Goal: Find specific page/section: Find specific page/section

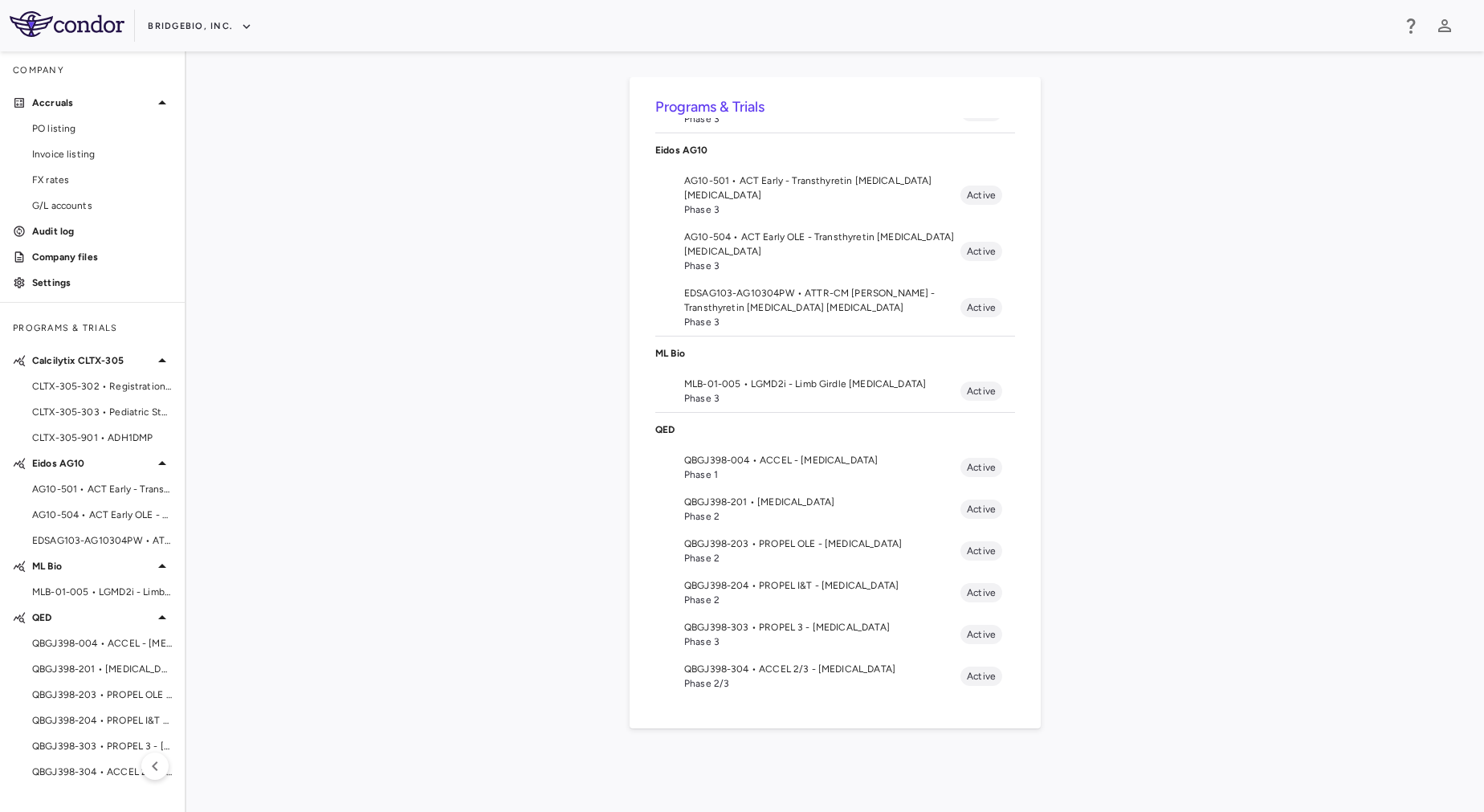
scroll to position [152, 0]
click at [766, 637] on span "Phase 3" at bounding box center [822, 641] width 276 height 15
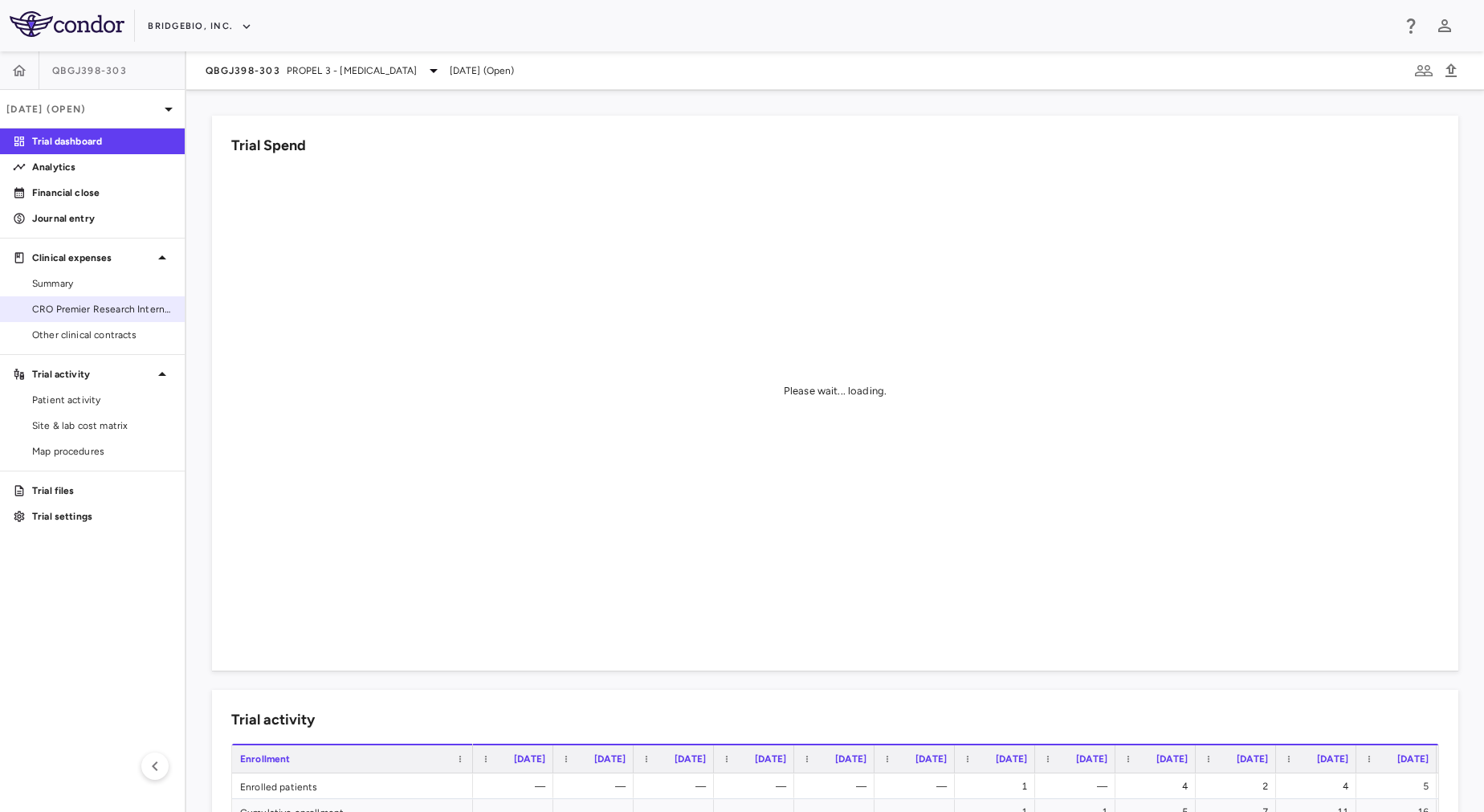
click at [86, 310] on span "CRO Premier Research International LLC" at bounding box center [102, 309] width 140 height 15
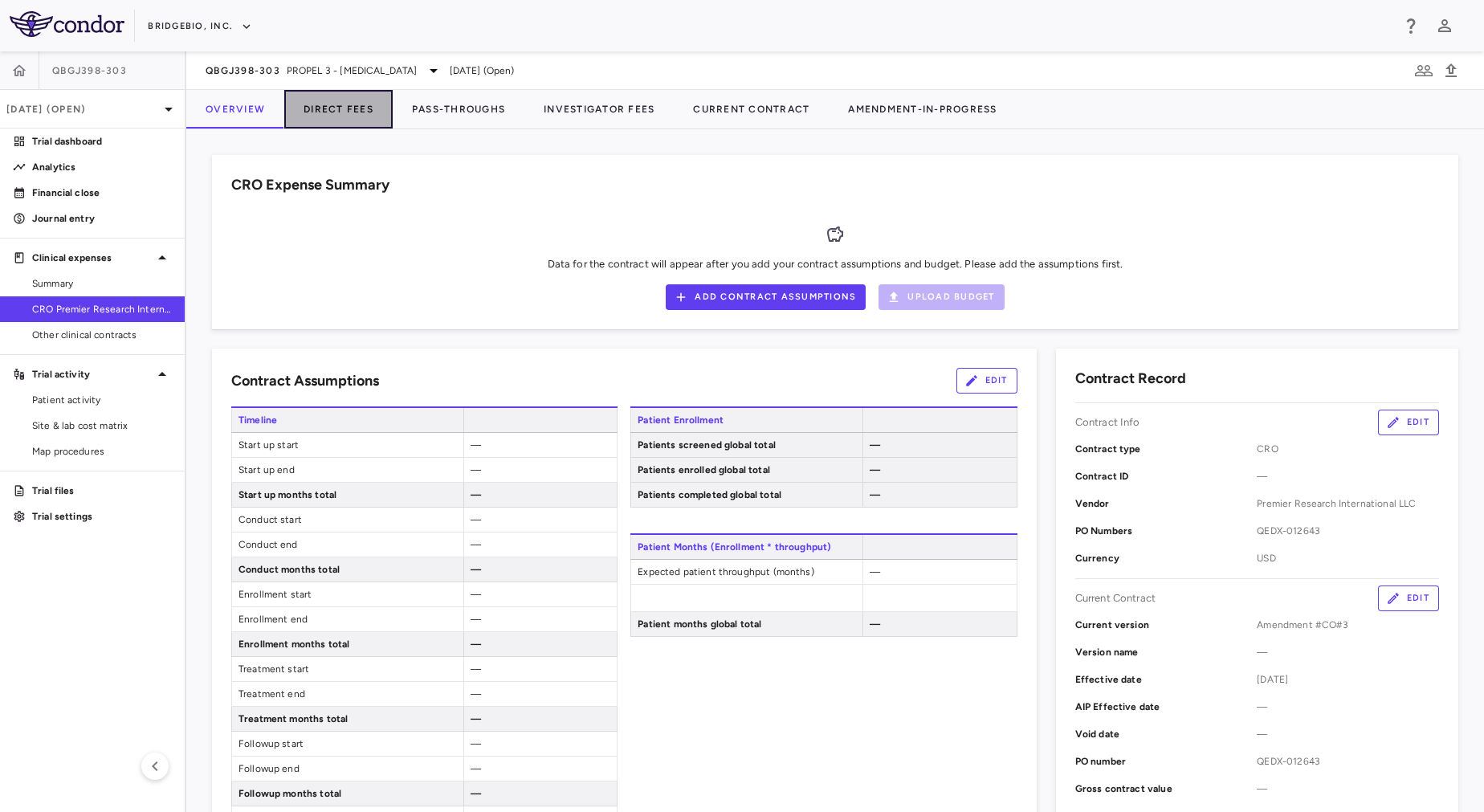
click at [311, 108] on button "Direct Fees" at bounding box center [338, 110] width 108 height 39
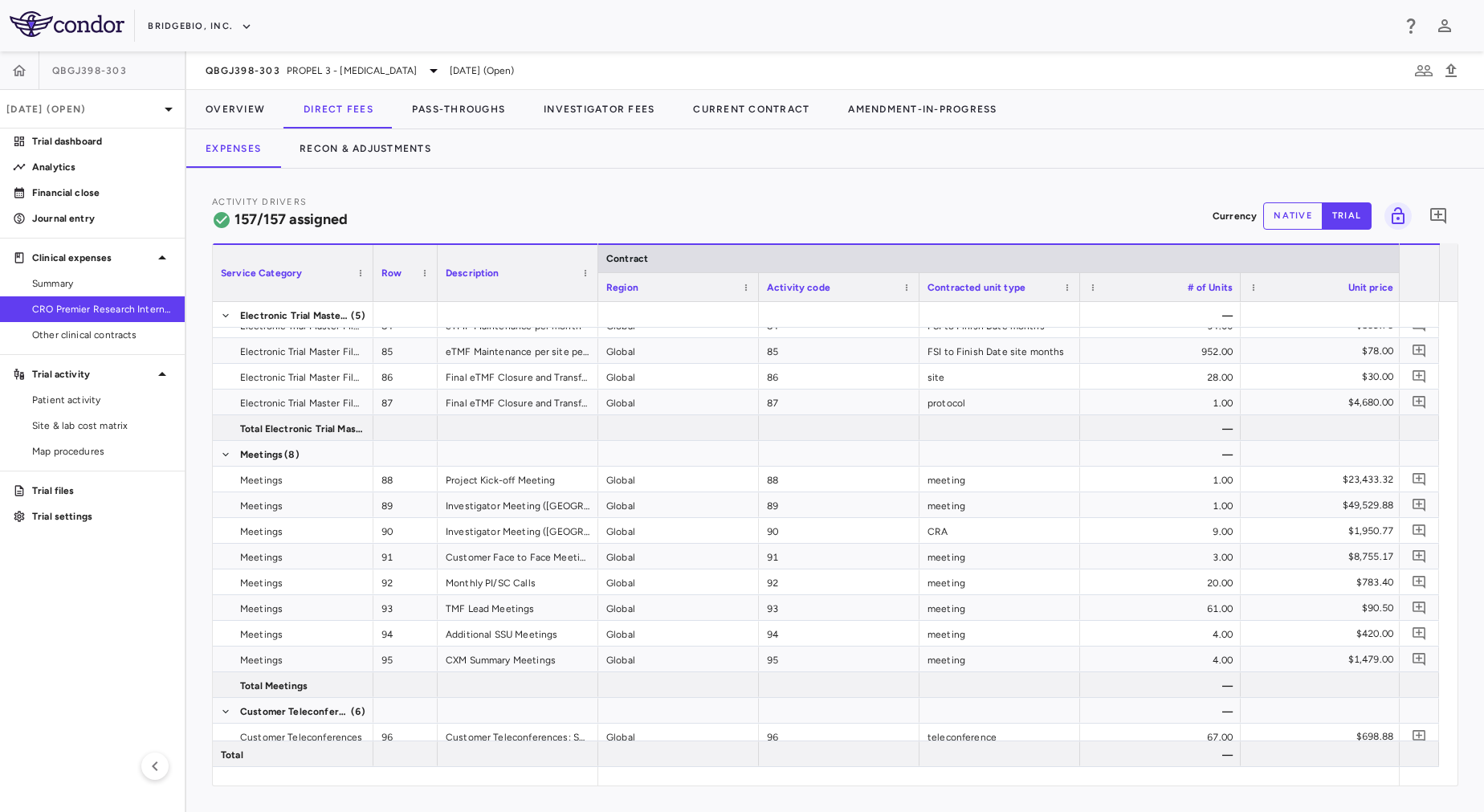
scroll to position [2915, 0]
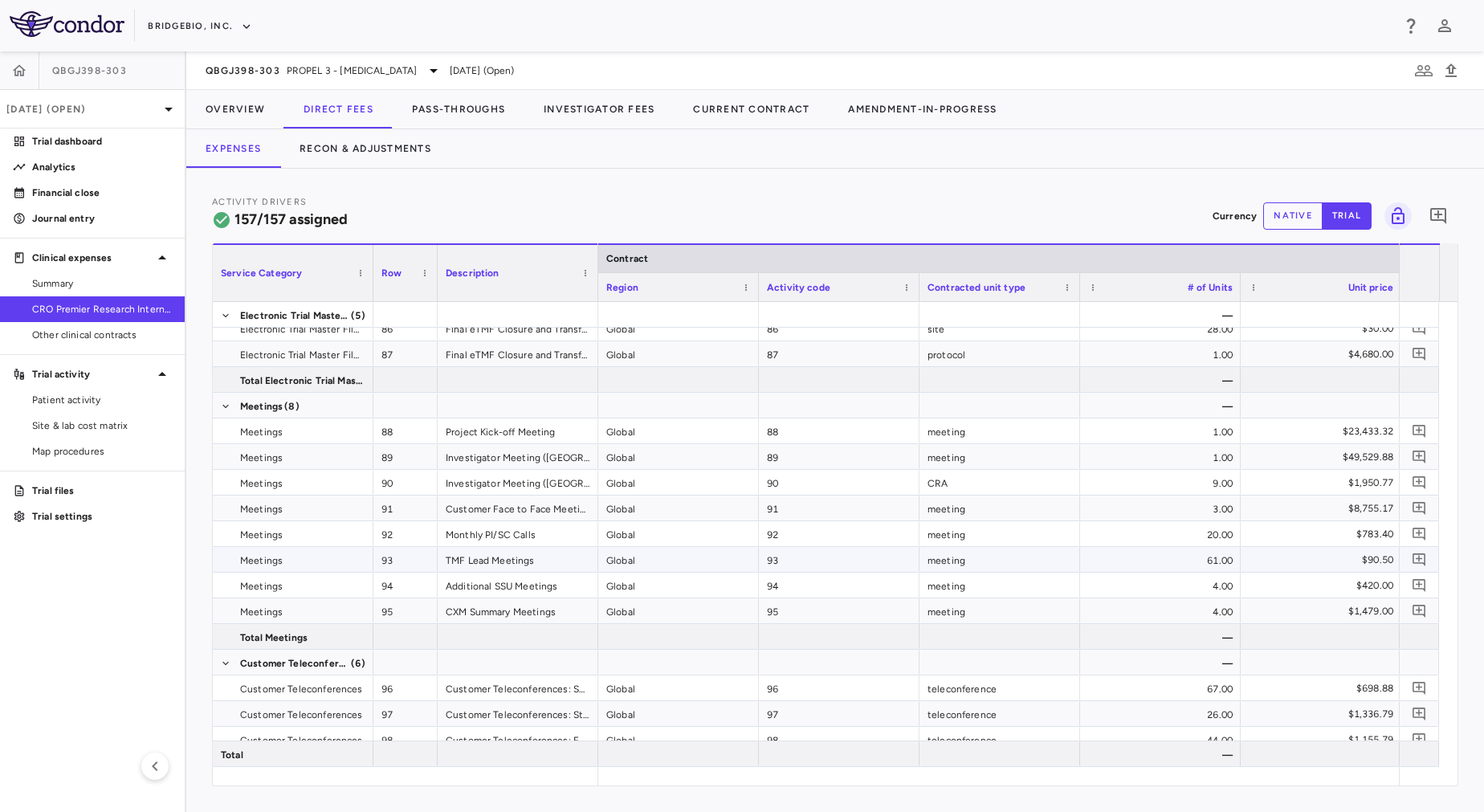
click at [1030, 558] on div "meeting" at bounding box center [999, 559] width 160 height 25
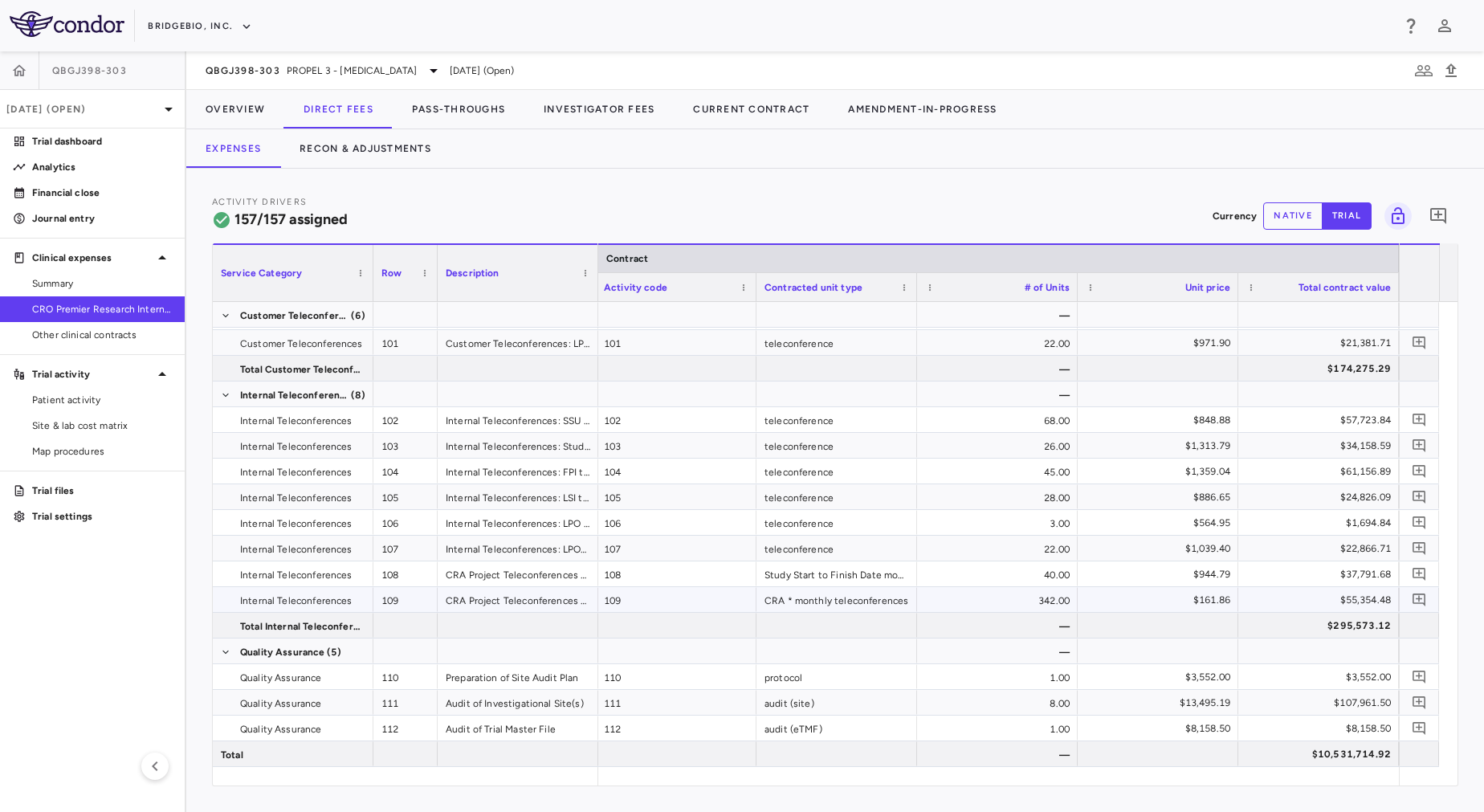
scroll to position [3440, 0]
